Goal: Check status

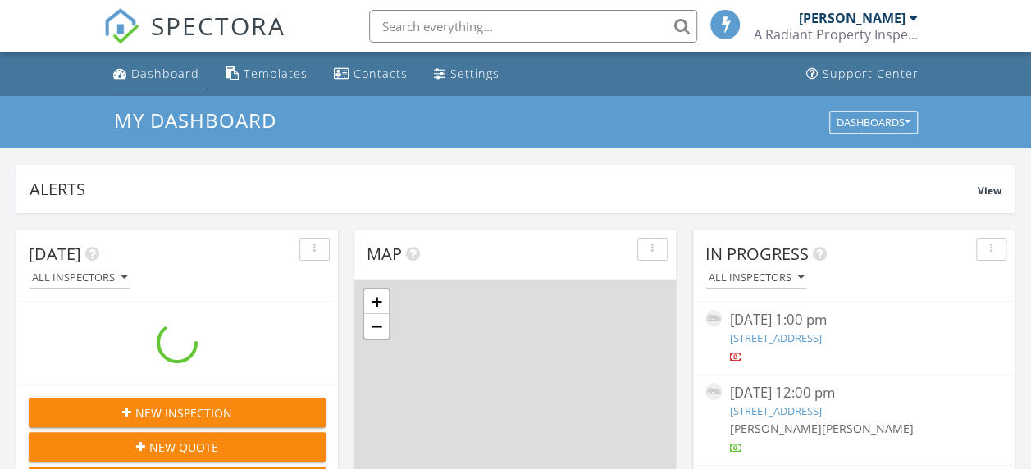
scroll to position [1517, 1055]
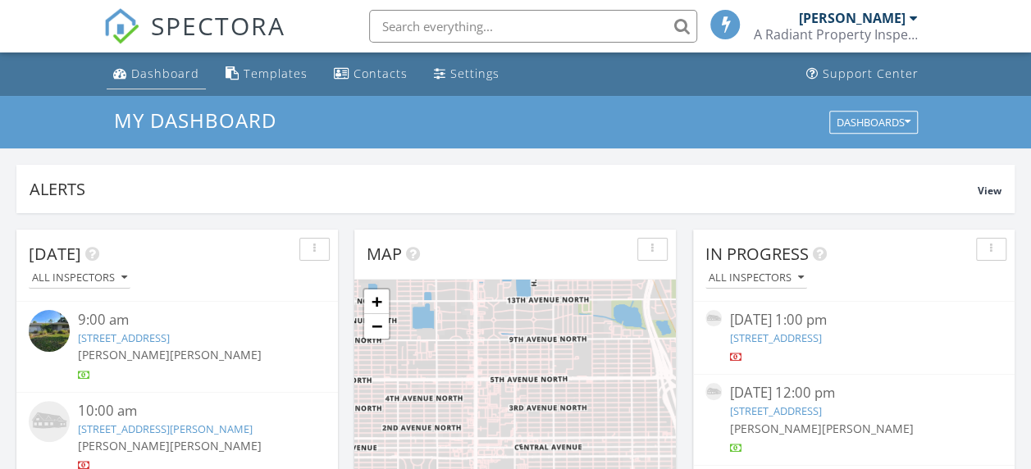
click at [146, 72] on div "Dashboard" at bounding box center [165, 74] width 68 height 16
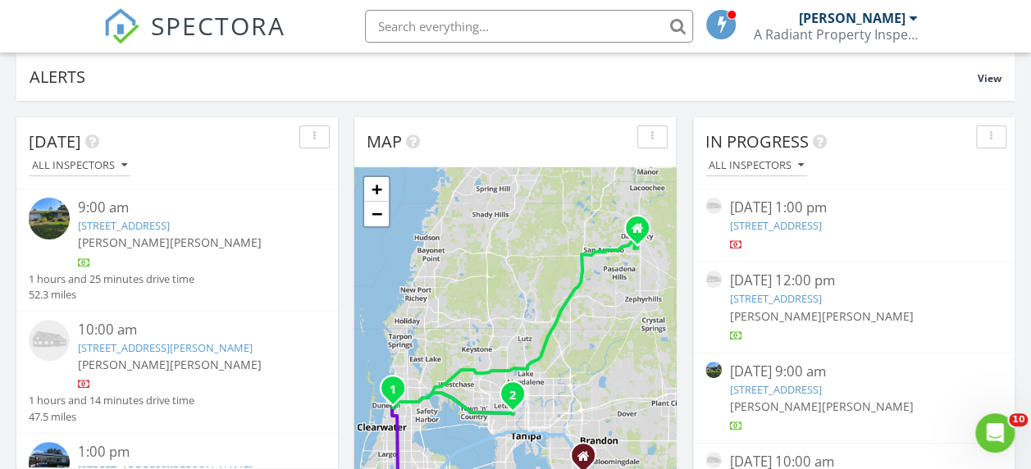
scroll to position [164, 0]
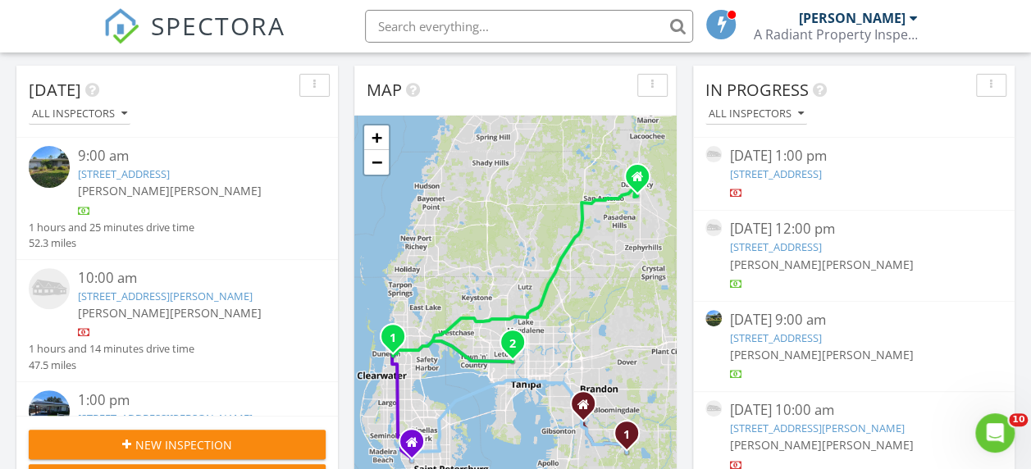
click at [188, 295] on link "[STREET_ADDRESS][PERSON_NAME]" at bounding box center [165, 296] width 175 height 15
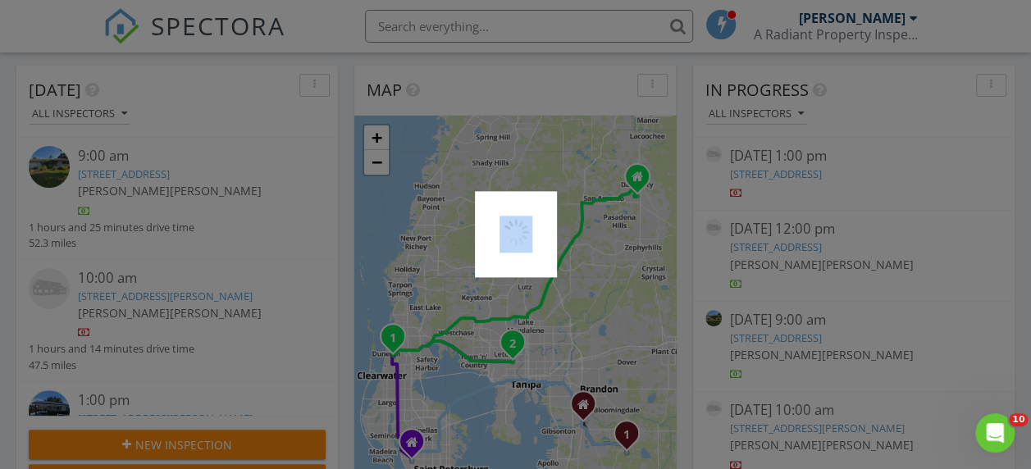
click at [188, 295] on div at bounding box center [515, 234] width 1031 height 469
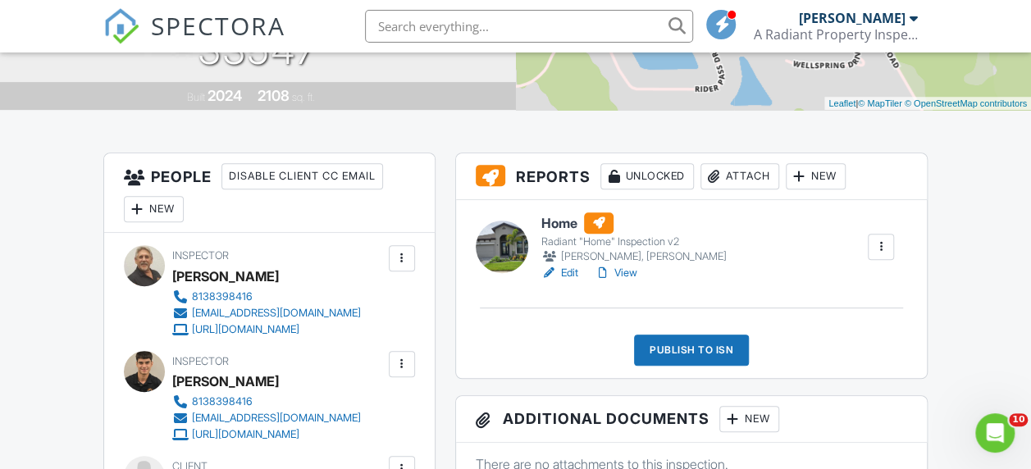
click at [566, 267] on link "Edit" at bounding box center [559, 273] width 37 height 16
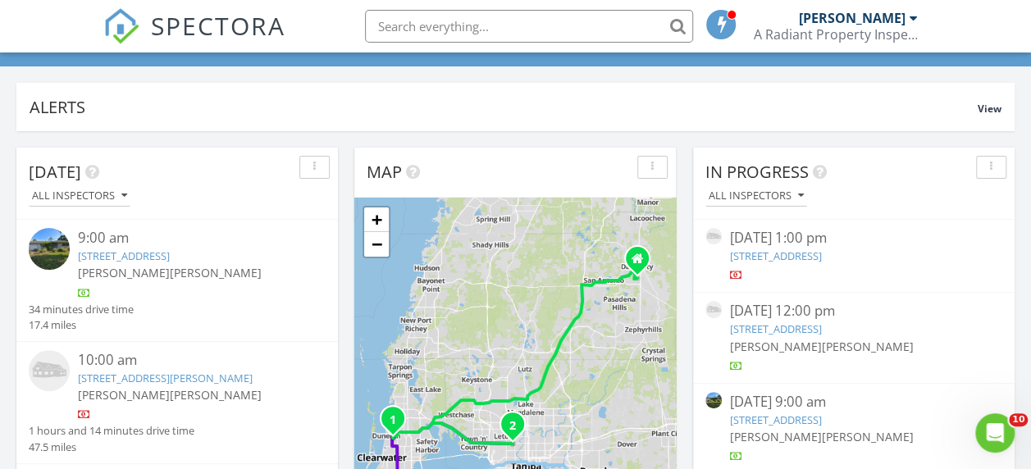
click at [162, 372] on link "14728 Summer Branch Dr, Lithia, FL 33547" at bounding box center [165, 378] width 175 height 15
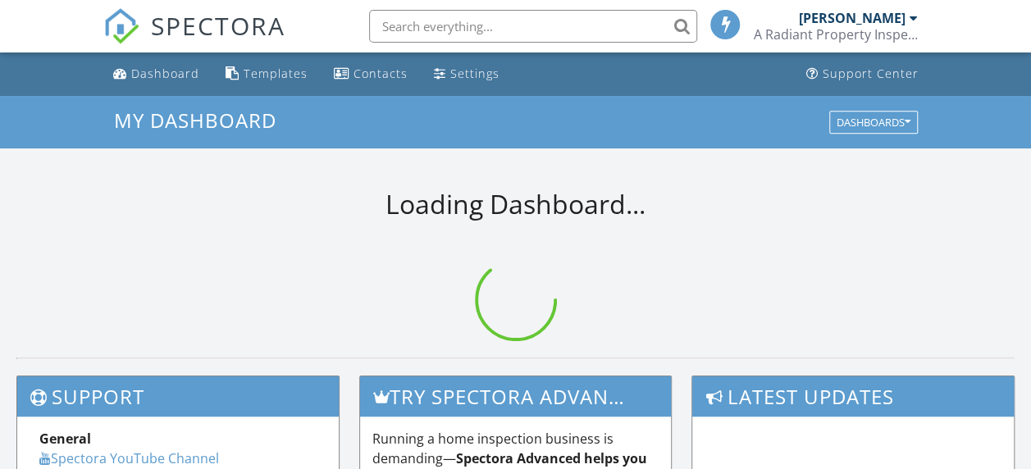
click at [444, 23] on input "text" at bounding box center [533, 26] width 328 height 33
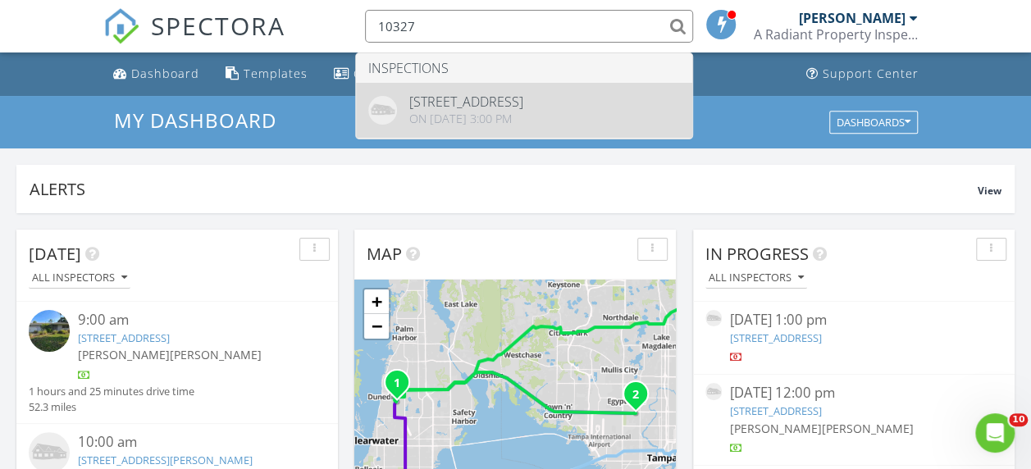
type input "10327"
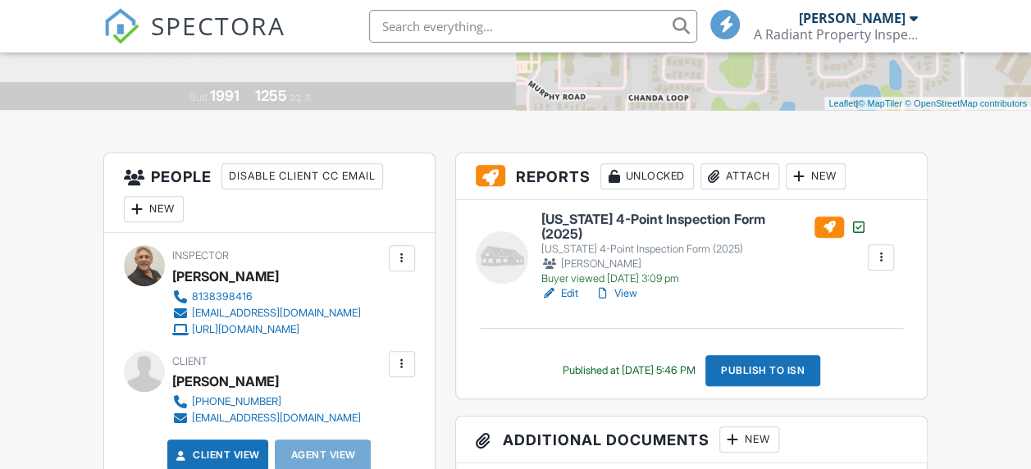
click at [569, 285] on link "Edit" at bounding box center [559, 293] width 37 height 16
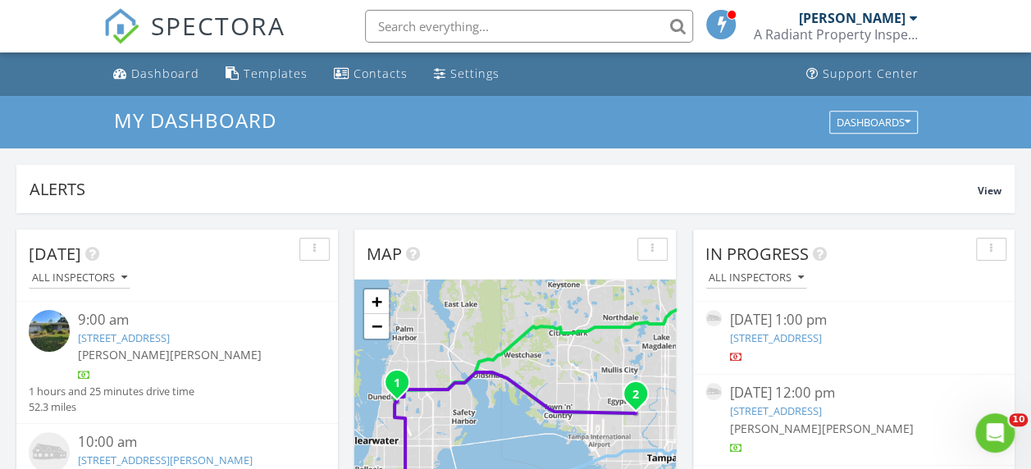
click at [526, 20] on input "text" at bounding box center [529, 26] width 328 height 33
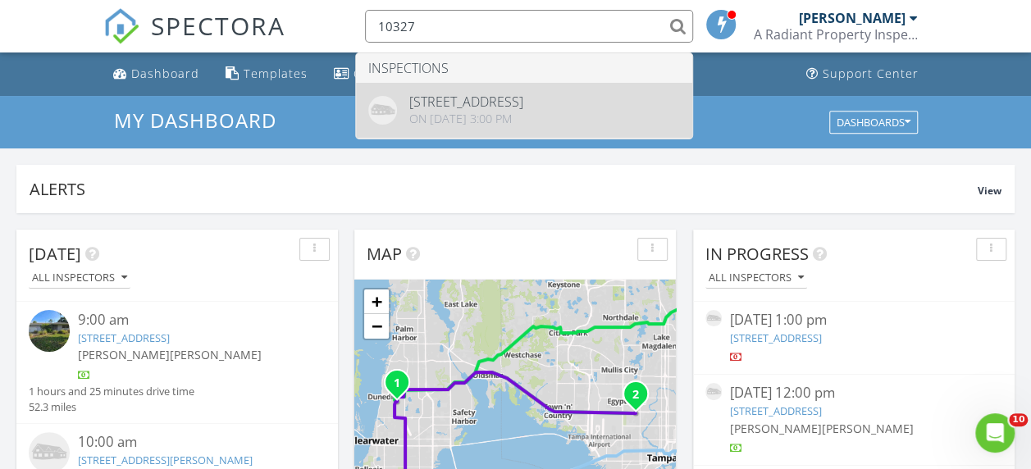
type input "10327"
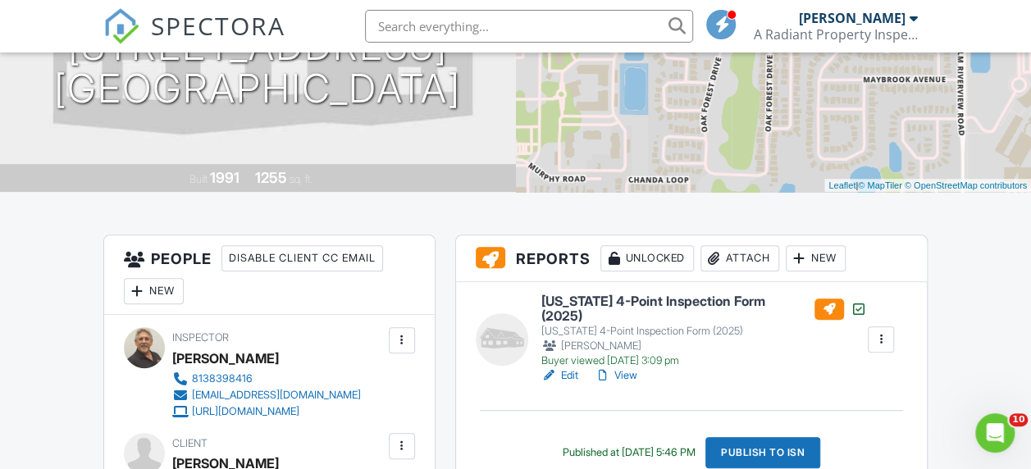
scroll to position [410, 0]
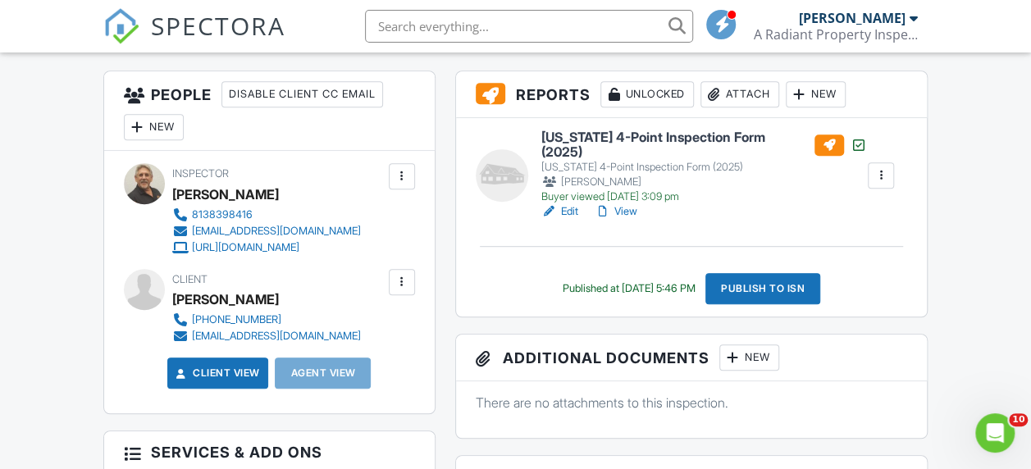
click at [619, 204] on link "View" at bounding box center [615, 211] width 43 height 16
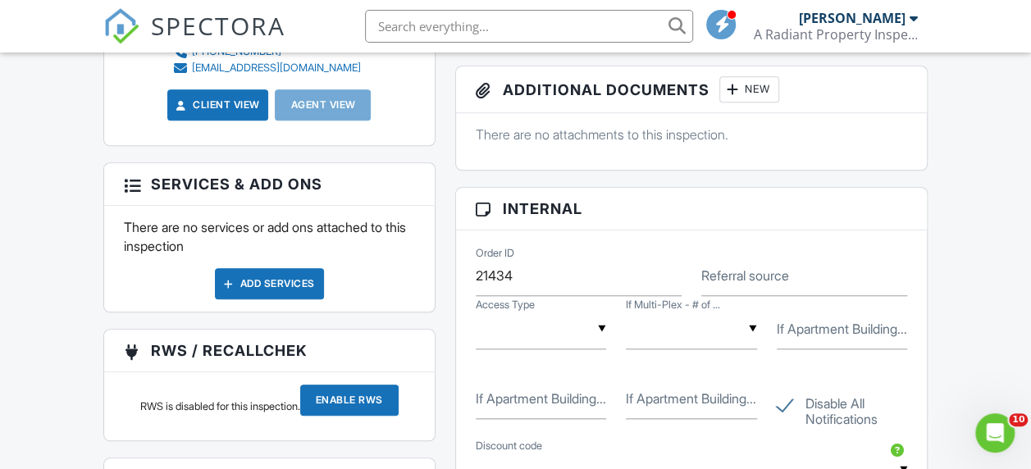
scroll to position [760, 0]
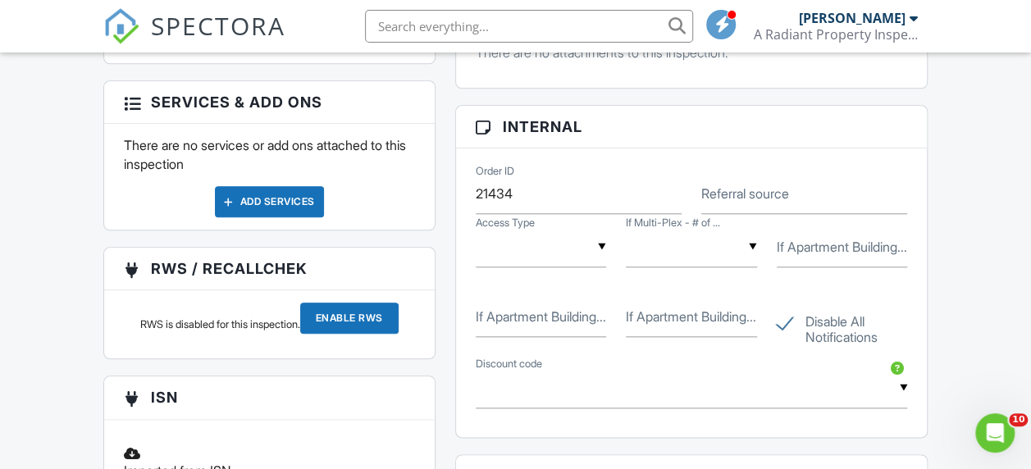
click at [906, 377] on input "text" at bounding box center [692, 388] width 432 height 40
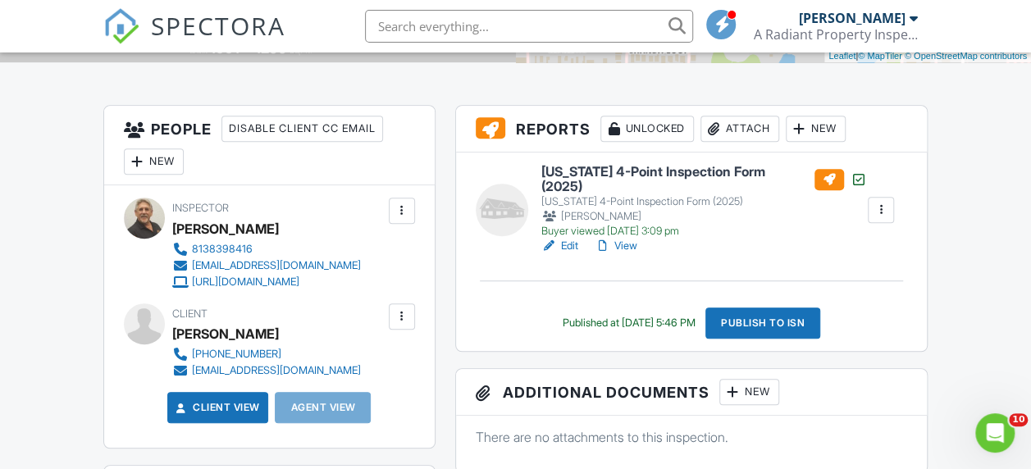
scroll to position [350, 0]
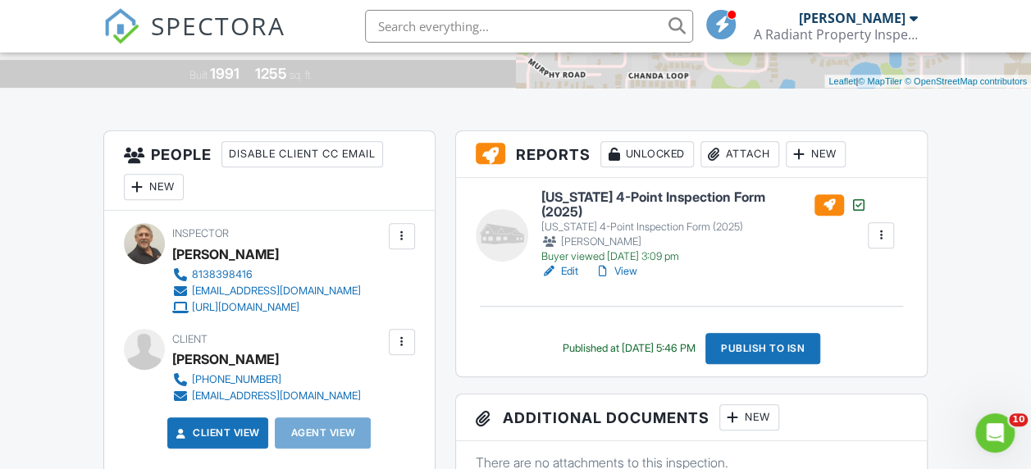
click at [642, 342] on div "Published at [DATE] 5:46 PM" at bounding box center [629, 348] width 133 height 13
click at [881, 229] on div at bounding box center [880, 235] width 16 height 16
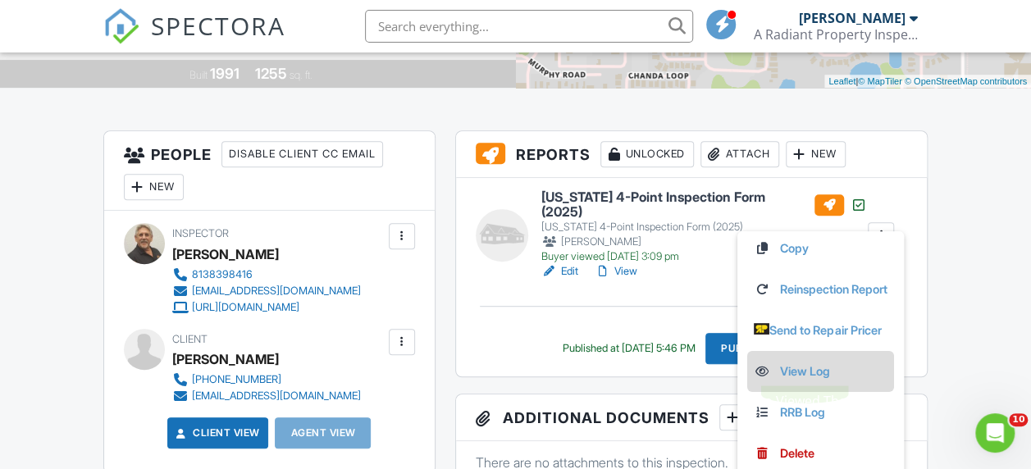
click at [775, 367] on link "View Log" at bounding box center [821, 371] width 134 height 18
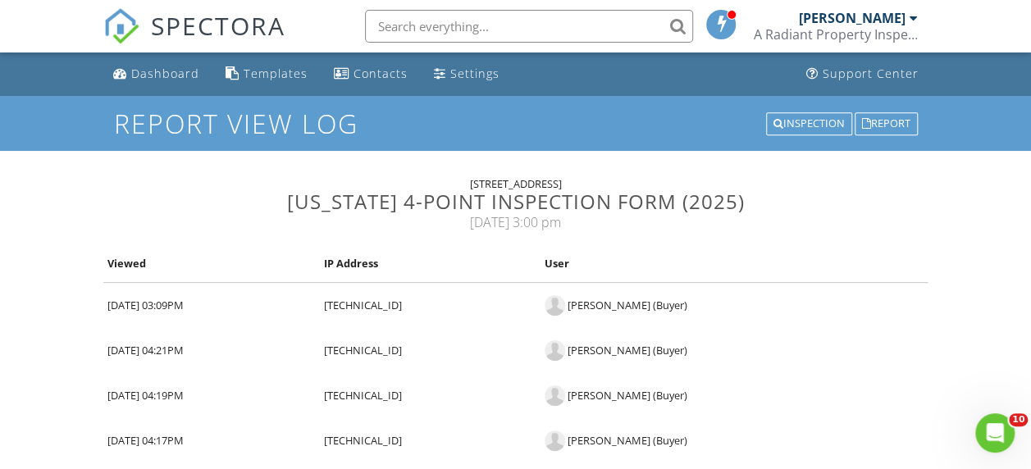
click at [529, 216] on div "[DATE] 3:00 pm" at bounding box center [515, 222] width 825 height 18
